Goal: Information Seeking & Learning: Learn about a topic

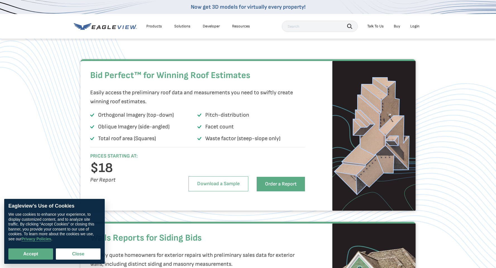
scroll to position [360, 0]
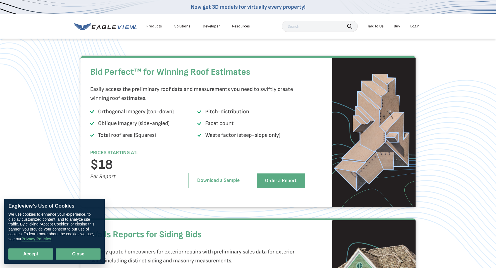
click at [63, 251] on button "Close" at bounding box center [78, 253] width 45 height 11
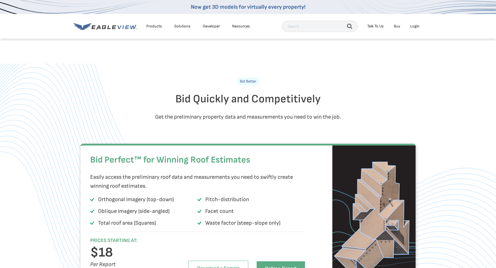
scroll to position [227, 0]
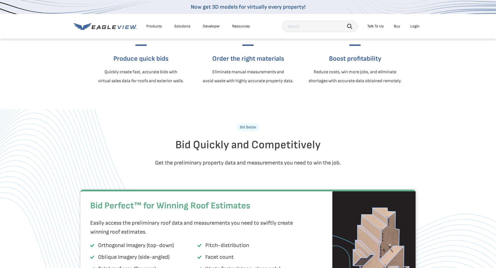
click at [214, 27] on link "Developer" at bounding box center [211, 26] width 17 height 5
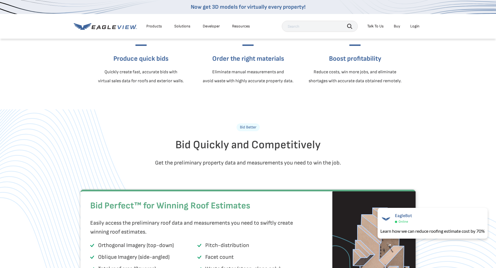
click at [239, 28] on div "Resources" at bounding box center [241, 26] width 18 height 5
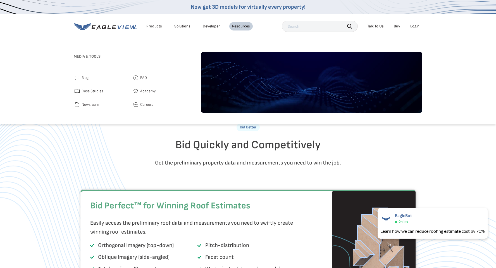
click at [147, 102] on span "Careers" at bounding box center [146, 104] width 13 height 7
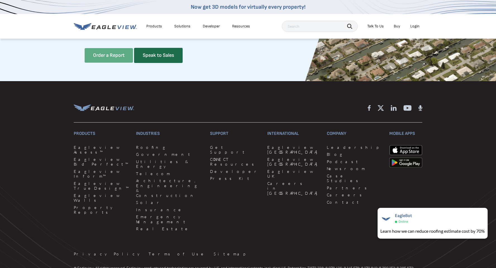
scroll to position [1566, 0]
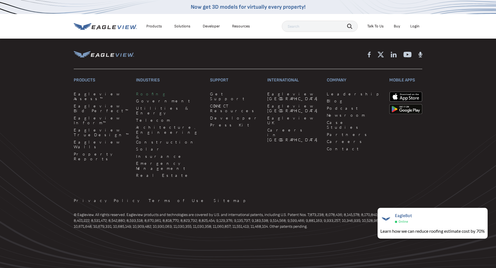
click at [143, 96] on link "Roofing" at bounding box center [169, 93] width 67 height 5
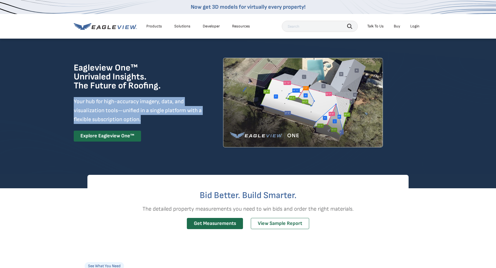
drag, startPoint x: 136, startPoint y: 94, endPoint x: 152, endPoint y: 121, distance: 31.3
click at [152, 121] on div "Eagleview One™ Unrivaled Insights. The Future of Roofing. Your hub for high-acc…" at bounding box center [138, 102] width 129 height 78
click at [152, 121] on p "Your hub for high-accuracy imagery, data, and visualization tools—unified in a …" at bounding box center [138, 110] width 129 height 27
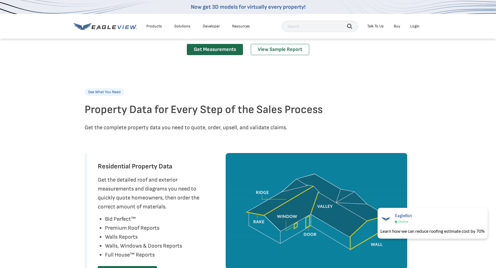
scroll to position [174, 0]
